Goal: Entertainment & Leisure: Browse casually

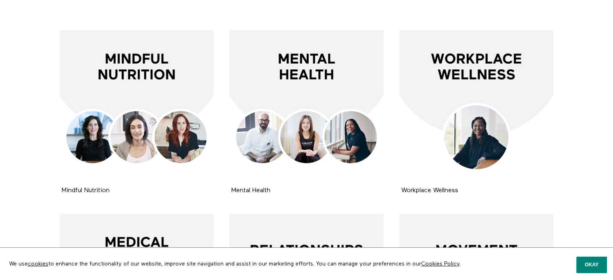
scroll to position [155, 0]
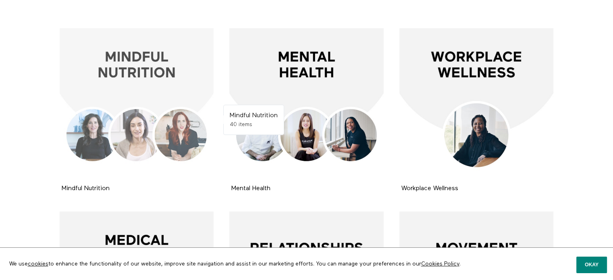
click at [120, 79] on div at bounding box center [137, 105] width 154 height 154
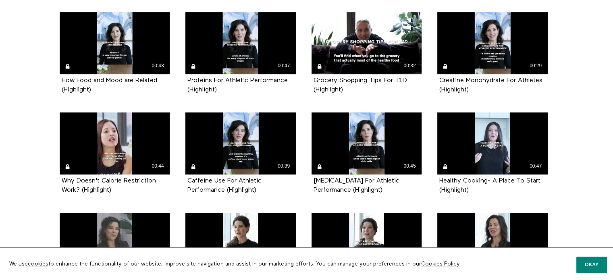
scroll to position [591, 0]
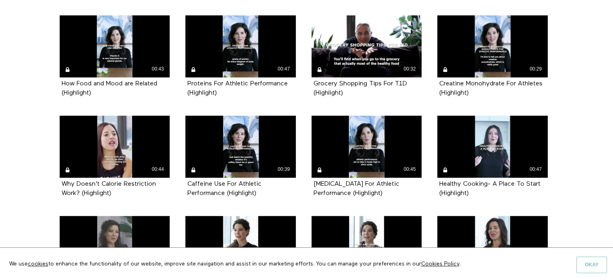
click at [594, 257] on button "Okay" at bounding box center [591, 265] width 31 height 16
